Goal: Communication & Community: Answer question/provide support

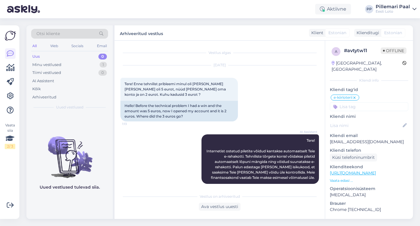
scroll to position [339, 0]
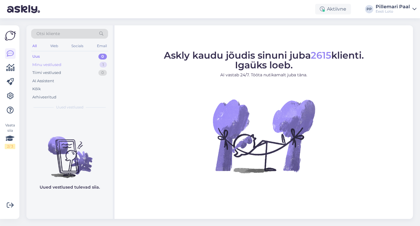
click at [60, 66] on div "Minu vestlused" at bounding box center [46, 65] width 29 height 6
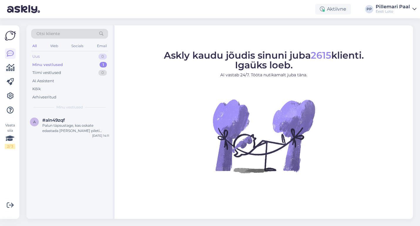
click at [62, 56] on div "Uus 0" at bounding box center [69, 56] width 77 height 8
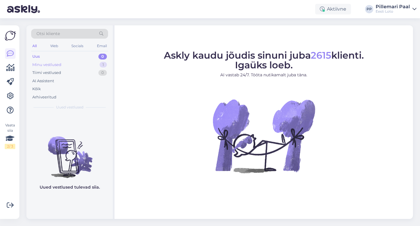
click at [60, 63] on div "Minu vestlused" at bounding box center [46, 65] width 29 height 6
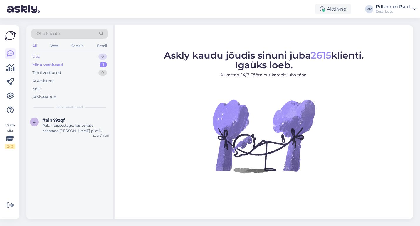
click at [62, 54] on div "Uus 0" at bounding box center [69, 56] width 77 height 8
click at [74, 121] on div "#6rrwxtjc 1" at bounding box center [75, 119] width 67 height 5
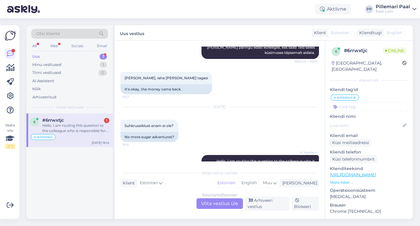
scroll to position [456, 0]
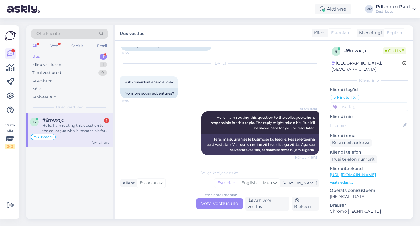
click at [210, 204] on div "Estonian to Estonian Võta vestlus üle" at bounding box center [220, 203] width 46 height 11
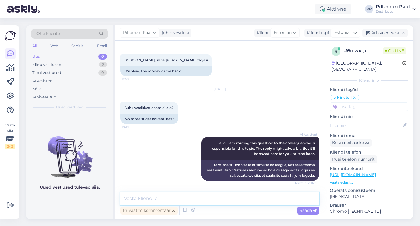
click at [194, 198] on textarea at bounding box center [220, 198] width 199 height 12
paste textarea "E-kiirloterii "Suhkruseiklus" on hetkel ajutiselt meie kodulehelt eemaldatud. L…"
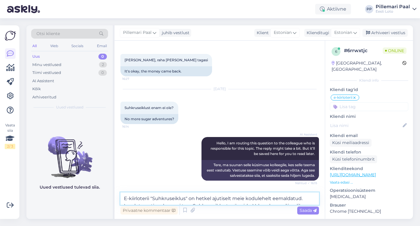
scroll to position [445, 0]
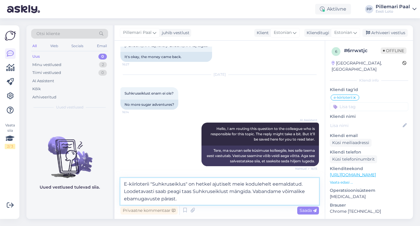
click at [125, 185] on textarea "E-kiirloterii "Suhkruseiklus" on hetkel ajutiselt meie kodulehelt eemaldatud. L…" at bounding box center [220, 191] width 199 height 27
click at [225, 183] on textarea "Hetkel on e-kiirloterii "Suhkruseiklus" on hetkel ajutiselt meie kodulehelt eem…" at bounding box center [220, 191] width 199 height 27
type textarea "Hetkel on e-kiirloterii "Suhkruseiklus" ajutiselt meie kodulehelt eemaldatud. L…"
click at [305, 210] on span "Saada" at bounding box center [308, 209] width 17 height 5
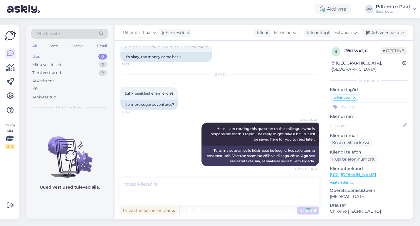
scroll to position [471, 0]
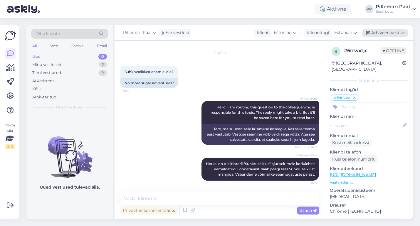
click at [384, 31] on div "Arhiveeri vestlus" at bounding box center [385, 33] width 45 height 8
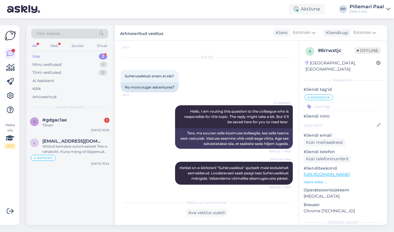
scroll to position [467, 0]
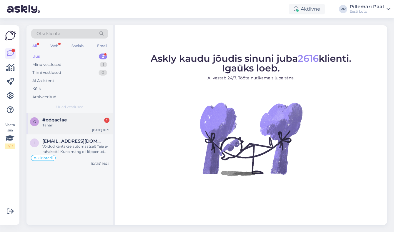
click at [66, 126] on div "Tänan" at bounding box center [75, 125] width 67 height 5
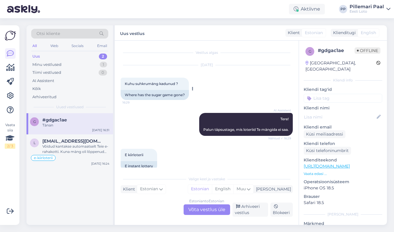
scroll to position [260, 0]
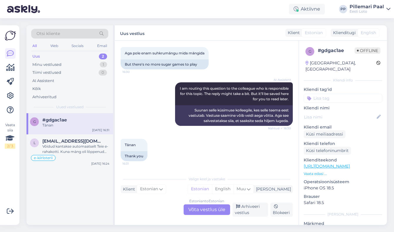
click at [207, 208] on div "Estonian to Estonian Võta vestlus üle" at bounding box center [206, 209] width 46 height 11
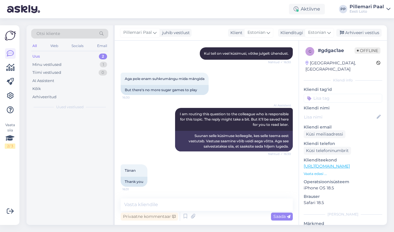
scroll to position [234, 0]
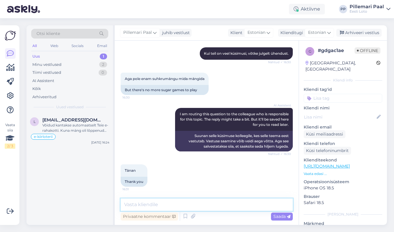
click at [193, 205] on textarea at bounding box center [207, 204] width 172 height 12
paste textarea "E-kiirloterii "Suhkruseiklus" on hetkel ajutiselt meie kodulehelt eemaldatud. L…"
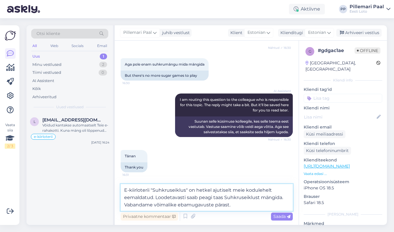
click at [124, 190] on textarea "E-kiirloterii "Suhkruseiklus" on hetkel ajutiselt meie kodulehelt eemaldatud. L…" at bounding box center [207, 197] width 172 height 27
click at [225, 191] on textarea "Hetkel oneE-kiirloterii "Suhkruseiklus" on hetkel ajutiselt meie kodulehelt eem…" at bounding box center [207, 197] width 172 height 27
click at [150, 192] on textarea "Hetkel oneE-kiirloterii "Suhkruseiklus" ajutiselt meie kodulehelt eemaldatud. L…" at bounding box center [207, 197] width 172 height 27
click at [283, 200] on textarea "Hetkel on e-kiirloterii "Suhkruseiklus" ajutiselt meie kodulehelt eemaldatud. L…" at bounding box center [207, 197] width 172 height 27
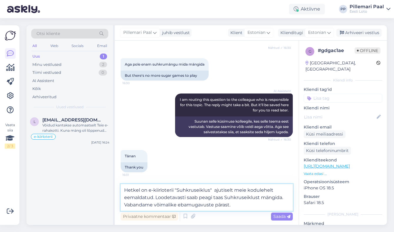
type textarea "Hetkel on e-kiirloterii "Suhkruseiklus" ajutiselt meie kodulehelt eemaldatud. L…"
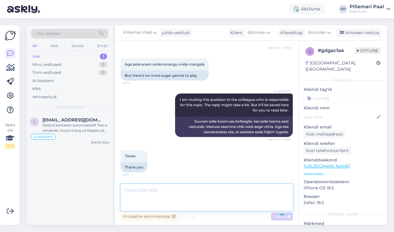
scroll to position [275, 0]
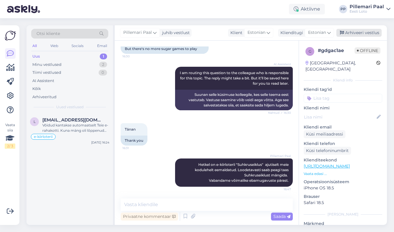
click at [357, 31] on div "Arhiveeri vestlus" at bounding box center [358, 33] width 45 height 8
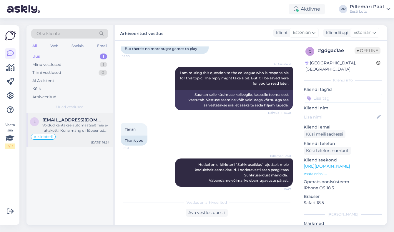
click at [64, 128] on div "Võidud kantakse automaatselt Teie e-rahakotti. Kuna mäng oli lõppenud [PERSON_N…" at bounding box center [75, 128] width 67 height 11
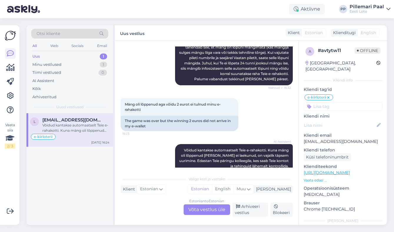
scroll to position [447, 0]
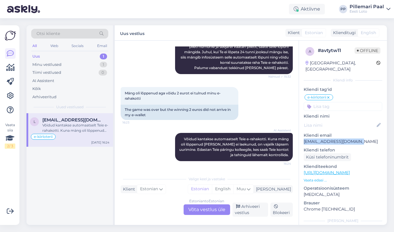
drag, startPoint x: 354, startPoint y: 136, endPoint x: 303, endPoint y: 135, distance: 50.9
click at [303, 135] on div "a # avtytw11 Offline [GEOGRAPHIC_DATA], [GEOGRAPHIC_DATA] Kliendi info Kliendi …" at bounding box center [343, 169] width 88 height 256
copy p "[EMAIL_ADDRESS][DOMAIN_NAME]"
click at [204, 221] on div "Vestlus algas [DATE] Tere! Enne tehnilist pribleemi minul oli [PERSON_NAME] [PE…" at bounding box center [207, 133] width 184 height 184
click at [203, 213] on div "Estonian to Estonian Võta vestlus üle" at bounding box center [206, 209] width 46 height 11
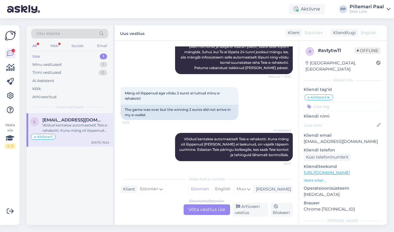
scroll to position [422, 0]
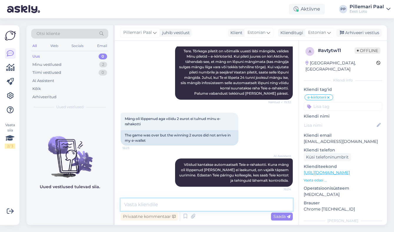
click at [171, 204] on textarea at bounding box center [207, 204] width 172 height 12
paste textarea "Selline olukord võib tekkida kui [PERSON_NAME] enne, kui see on jõudnud lõpuni …"
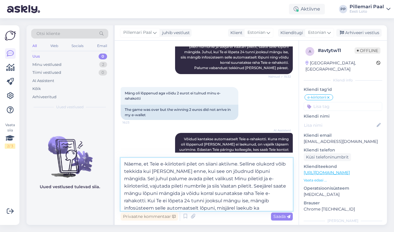
drag, startPoint x: 286, startPoint y: 172, endPoint x: 124, endPoint y: 171, distance: 162.3
click at [124, 171] on textarea "Näeme, et Teie e-kiirloterii pilet on siiani aktiivne. Selline olukord võib tek…" at bounding box center [207, 184] width 172 height 53
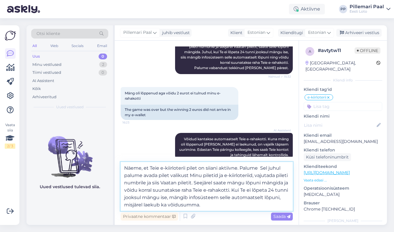
click at [125, 175] on textarea "Näeme, et Teie e-kiirloterii pilet on siiani aktiivne. Palume Sel juhul palume …" at bounding box center [207, 186] width 172 height 49
click at [144, 176] on textarea "Näeme, et Teie e-kiirloterii pilet on siiani aktiivne. Palume avada pilet valik…" at bounding box center [207, 186] width 172 height 49
click at [173, 176] on textarea "Näeme, et Teie e-kiirloterii pilet on siiani aktiivne. Palume avada pilet valik…" at bounding box center [207, 186] width 172 height 49
click at [182, 175] on textarea "Näeme, et Teie e-kiirloterii pilet on siiani aktiivne. Palume avada pilet valik…" at bounding box center [207, 186] width 172 height 49
click at [211, 177] on textarea "Näeme, et Teie e-kiirloterii pilet on siiani aktiivne. [PERSON_NAME] avada pile…" at bounding box center [207, 186] width 172 height 49
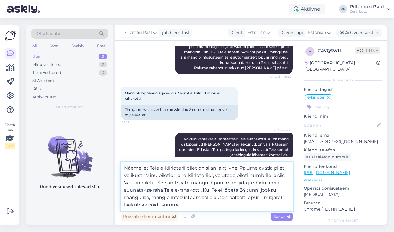
click at [124, 183] on textarea "Näeme, et Teie e-kiirloterii pilet on siiani aktiivne. Palume avada pilet valik…" at bounding box center [207, 186] width 172 height 49
click at [156, 183] on textarea "Näeme, et Teie e-kiirloterii pilet on siiani aktiivne. Palume avada pilet valik…" at bounding box center [207, 186] width 172 height 49
type textarea "Näeme, et Teie e-kiirloterii pilet on siiani aktiivne. Palume avada pilet valik…"
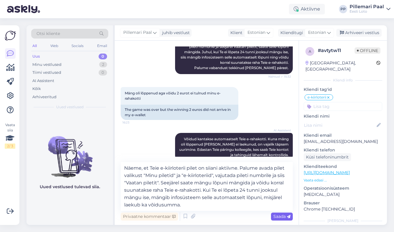
click at [278, 217] on span "Saada" at bounding box center [281, 216] width 17 height 5
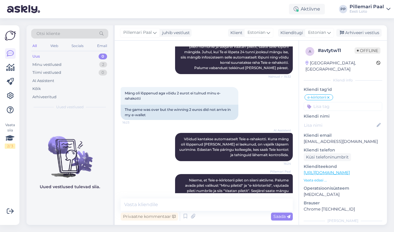
scroll to position [479, 0]
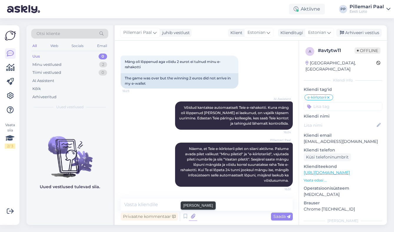
click at [193, 215] on icon at bounding box center [193, 216] width 8 height 9
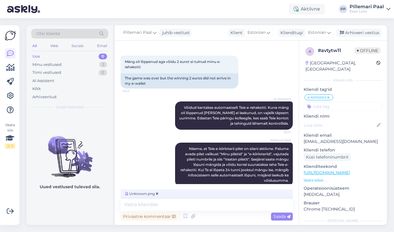
scroll to position [488, 0]
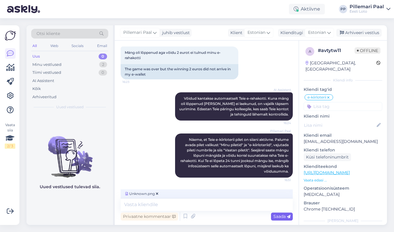
click at [279, 215] on span "Saada" at bounding box center [281, 216] width 17 height 5
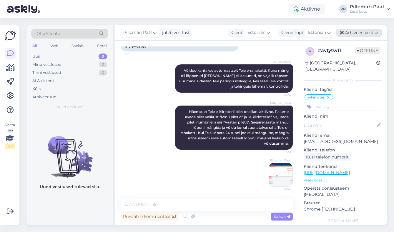
click at [368, 31] on div "Arhiveeri vestlus" at bounding box center [358, 33] width 45 height 8
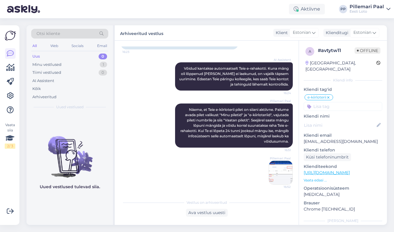
click at [37, 56] on div "Uus" at bounding box center [36, 57] width 8 height 6
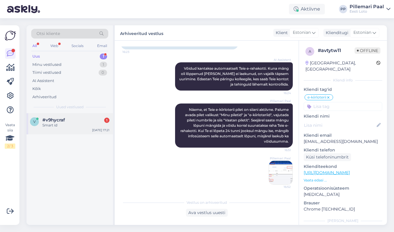
click at [69, 127] on div "Smart id" at bounding box center [75, 125] width 67 height 5
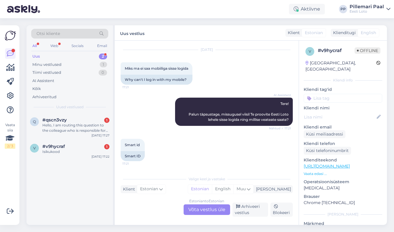
scroll to position [51, 0]
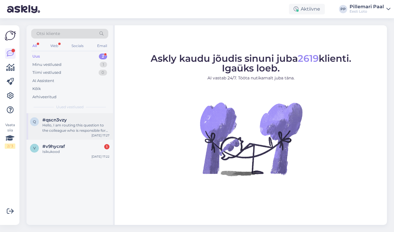
click at [62, 124] on div "Hello, I am routing this question to the colleague who is responsible for this …" at bounding box center [75, 128] width 67 height 11
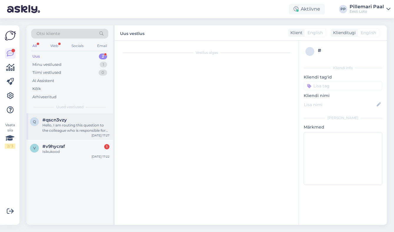
scroll to position [1, 0]
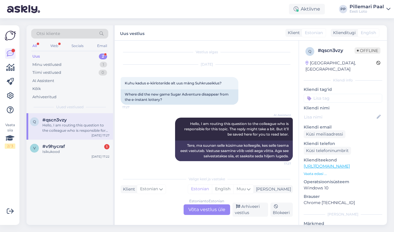
click at [202, 209] on div "Estonian to Estonian Võta vestlus üle" at bounding box center [206, 209] width 46 height 11
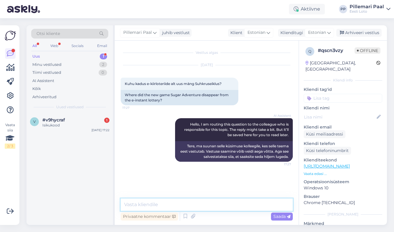
click at [163, 206] on textarea at bounding box center [207, 204] width 172 height 12
paste textarea "E-kiirloterii "Suhkruseiklus" on hetkel ajutiselt meie kodulehelt eemaldatud. L…"
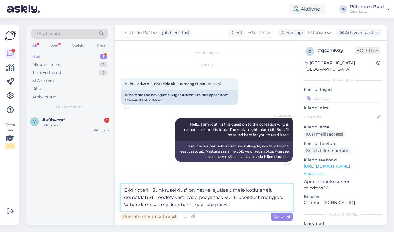
click at [283, 198] on textarea "E-kiirloterii "Suhkruseiklus" on hetkel ajutiselt meie kodulehelt eemaldatud. L…" at bounding box center [207, 197] width 172 height 27
type textarea "E-kiirloterii "Suhkruseiklus" on hetkel ajutiselt meie kodulehelt eemaldatud. L…"
click at [281, 216] on span "Saada" at bounding box center [281, 216] width 17 height 5
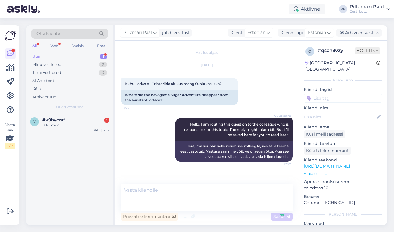
scroll to position [16, 0]
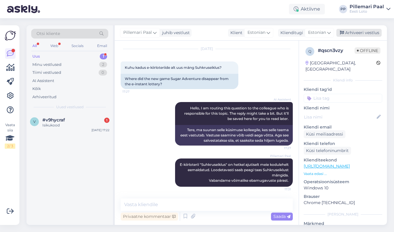
click at [351, 35] on div "Arhiveeri vestlus" at bounding box center [358, 33] width 45 height 8
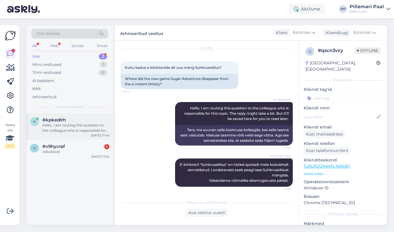
click at [63, 123] on div "Hello, I am routing this question to the colleague who is responsible for this …" at bounding box center [75, 128] width 67 height 11
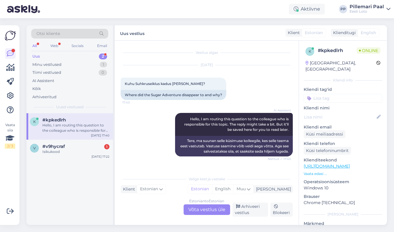
click at [202, 212] on div "Estonian to Estonian Võta vestlus üle" at bounding box center [206, 209] width 46 height 11
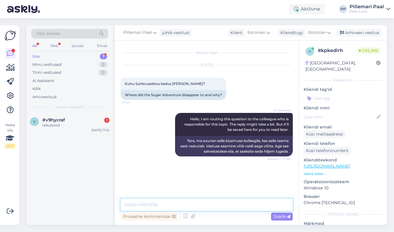
click at [183, 206] on textarea at bounding box center [207, 204] width 172 height 12
paste textarea "E-kiirloterii "Suhkruseiklus" on hetkel ajutiselt meie kodulehelt eemaldatud. L…"
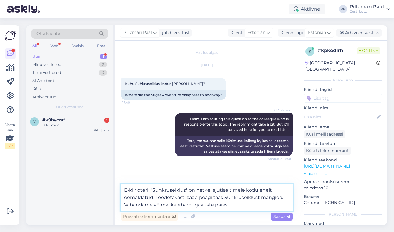
click at [124, 188] on textarea "E-kiirloterii "Suhkruseiklus" on hetkel ajutiselt meie kodulehelt eemaldatud. L…" at bounding box center [207, 197] width 172 height 27
click at [216, 191] on textarea "Hetkel on e-kiirloterii "Suhkruseiklus" on hetkel ajutiselt meie kodulehelt eem…" at bounding box center [207, 197] width 172 height 27
click at [221, 190] on textarea "Hetkel on e-kiirloterii "Suhkruseiklus" hetkel ajutiselt meie kodulehelt eemald…" at bounding box center [207, 197] width 172 height 27
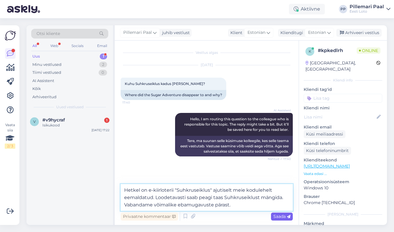
type textarea "Hetkel on e-kiirloterii "Suhkruseiklus" ajutiselt meie kodulehelt eemaldatud. L…"
click at [275, 217] on span "Saada" at bounding box center [281, 216] width 17 height 5
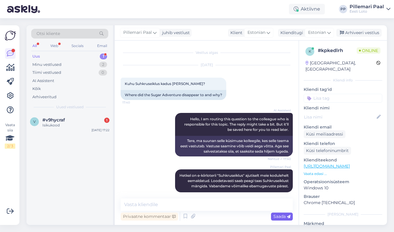
scroll to position [11, 0]
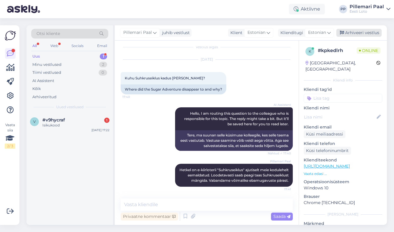
click at [348, 32] on div "Arhiveeri vestlus" at bounding box center [358, 33] width 45 height 8
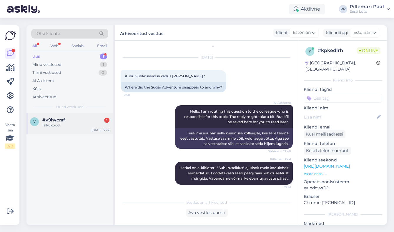
click at [77, 124] on div "Isikukood" at bounding box center [75, 125] width 67 height 5
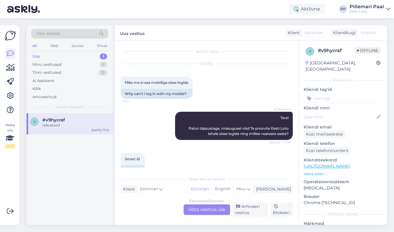
scroll to position [51, 0]
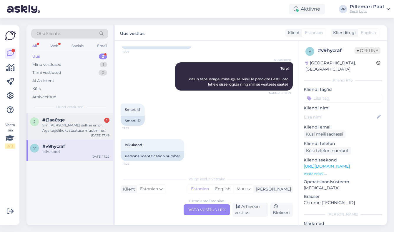
click at [75, 118] on div "#j3aa6tqe 1" at bounding box center [75, 119] width 67 height 5
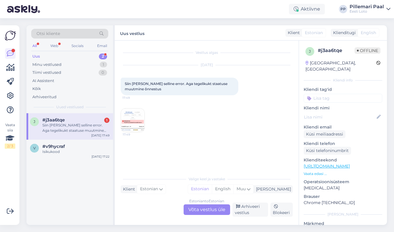
click at [135, 119] on img at bounding box center [133, 120] width 24 height 24
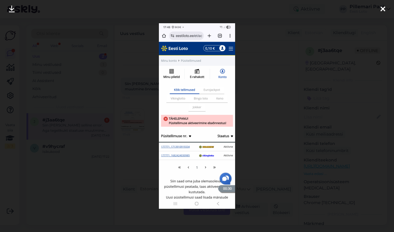
click at [124, 99] on div at bounding box center [197, 116] width 394 height 232
